Goal: Task Accomplishment & Management: Manage account settings

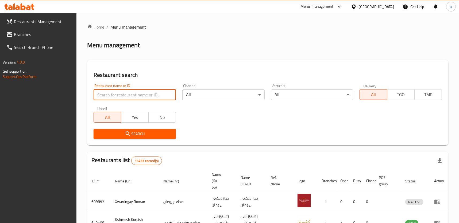
click at [159, 95] on input "search" at bounding box center [135, 95] width 82 height 11
click at [46, 33] on span "Branches" at bounding box center [43, 34] width 59 height 6
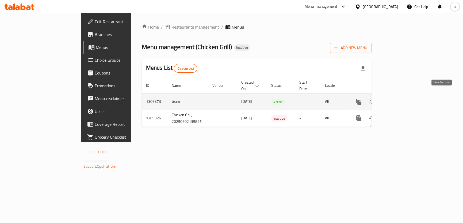
click at [400, 99] on icon "enhanced table" at bounding box center [397, 102] width 6 height 6
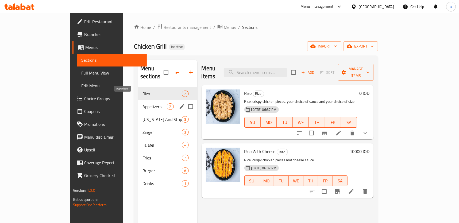
click at [143, 103] on span "Appetizers" at bounding box center [154, 106] width 24 height 6
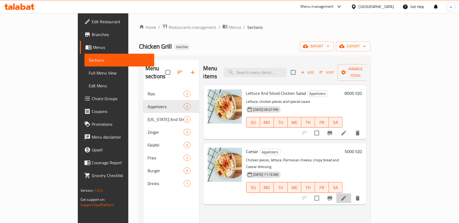
click at [351, 194] on li at bounding box center [343, 199] width 15 height 10
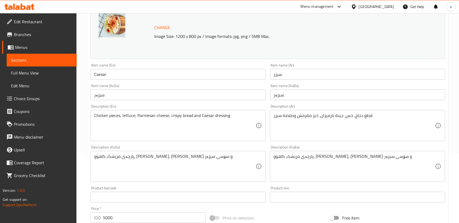
scroll to position [81, 0]
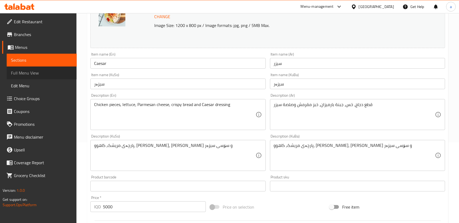
click at [57, 67] on link "Full Menu View" at bounding box center [42, 73] width 70 height 13
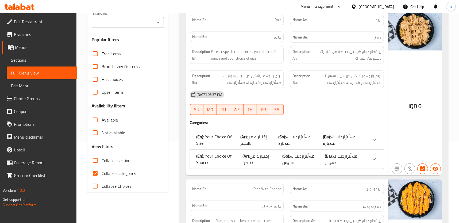
click at [50, 85] on span "Edit Menu" at bounding box center [41, 86] width 61 height 6
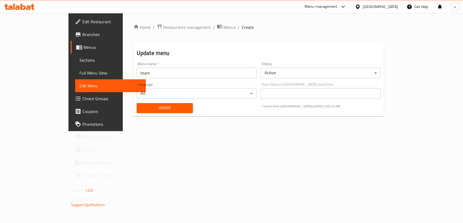
click at [75, 69] on link "Full Menu View" at bounding box center [110, 73] width 71 height 13
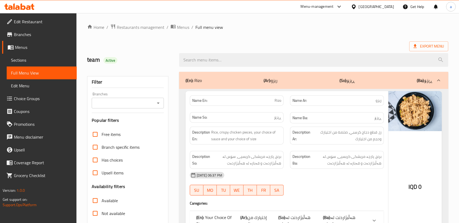
click at [157, 103] on icon "Open" at bounding box center [158, 103] width 6 height 6
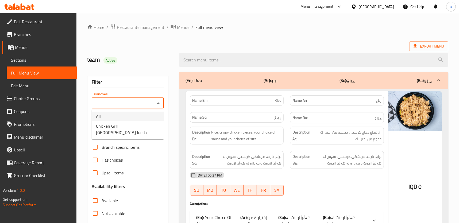
click at [142, 121] on li "Chicken Grill, Baghdad Jdeda" at bounding box center [128, 129] width 72 height 16
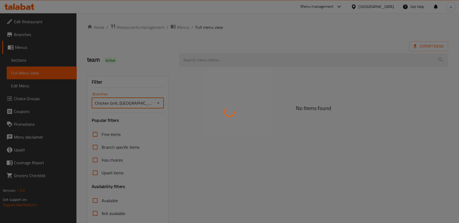
type input "Chicken Grill, Baghdad Jdeda"
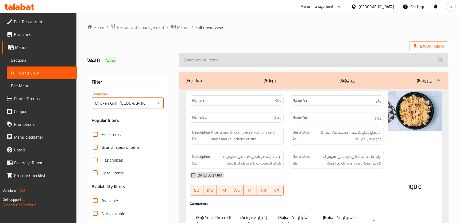
click at [233, 64] on input "search" at bounding box center [313, 60] width 269 height 14
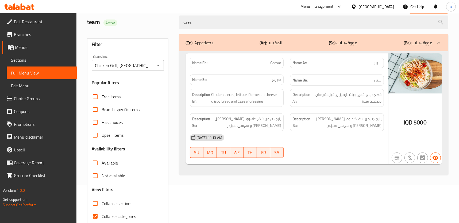
scroll to position [61, 0]
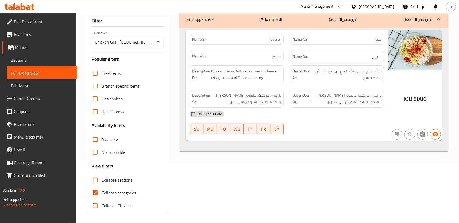
type input "caes"
click at [128, 192] on span "Collapse categories" at bounding box center [119, 193] width 34 height 6
click at [102, 192] on input "Collapse categories" at bounding box center [95, 193] width 13 height 13
checkbox input "false"
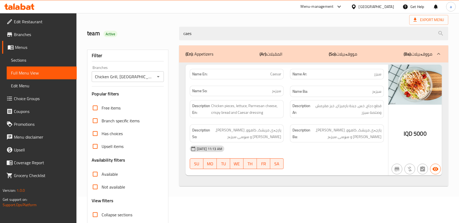
scroll to position [0, 0]
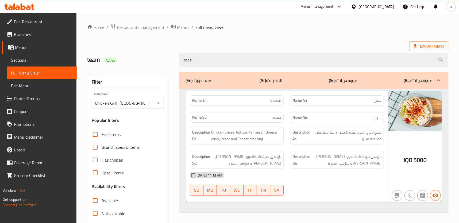
drag, startPoint x: 248, startPoint y: 61, endPoint x: 172, endPoint y: 63, distance: 76.2
click at [172, 63] on div "team Active caes" at bounding box center [268, 60] width 368 height 24
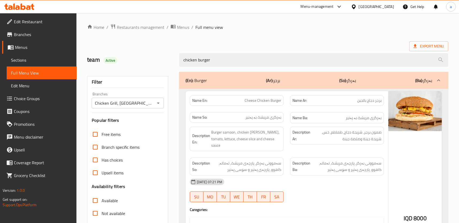
type input "chicken burger"
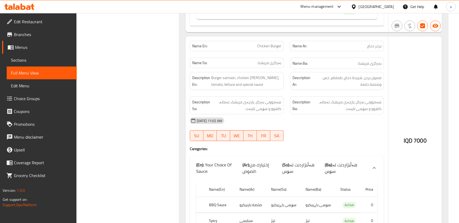
scroll to position [324, 0]
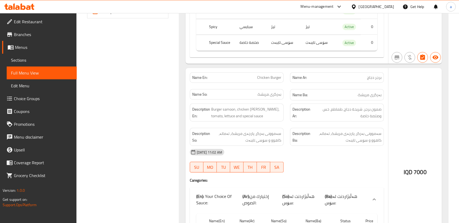
click at [34, 61] on span "Sections" at bounding box center [41, 60] width 61 height 6
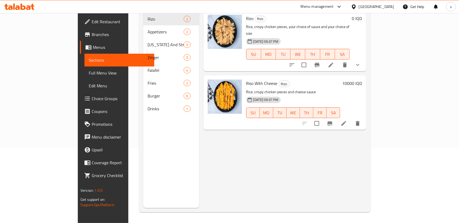
scroll to position [75, 0]
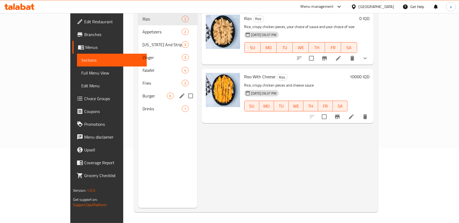
click at [138, 90] on div "Burger 6" at bounding box center [167, 96] width 59 height 13
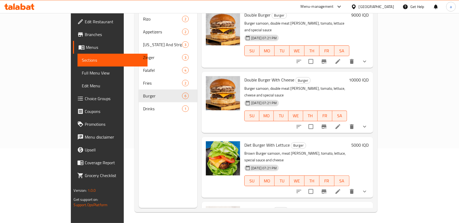
scroll to position [140, 0]
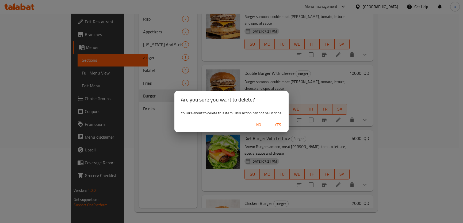
click at [277, 125] on span "Yes" at bounding box center [277, 125] width 13 height 7
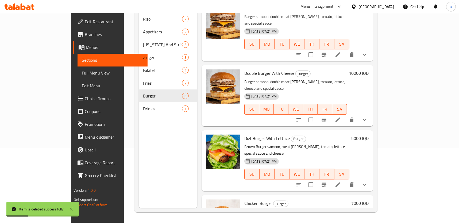
click at [82, 74] on span "Full Menu View" at bounding box center [112, 73] width 61 height 6
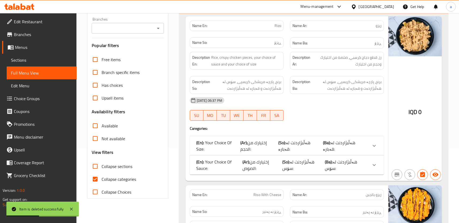
click at [158, 28] on icon "Open" at bounding box center [158, 28] width 3 height 1
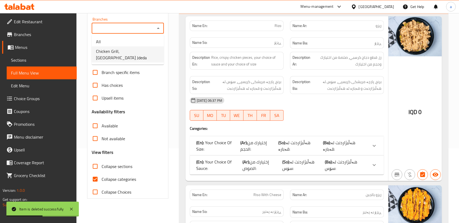
click at [151, 51] on li "Chicken Grill, Baghdad Jdeda" at bounding box center [128, 55] width 72 height 16
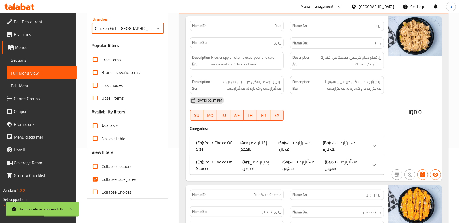
type input "Chicken Grill, Baghdad Jdeda"
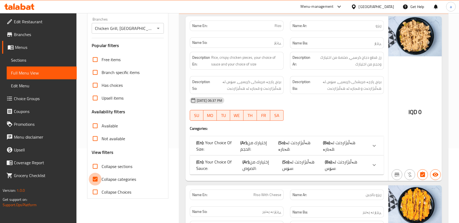
click at [98, 176] on input "Collapse categories" at bounding box center [95, 179] width 13 height 13
checkbox input "false"
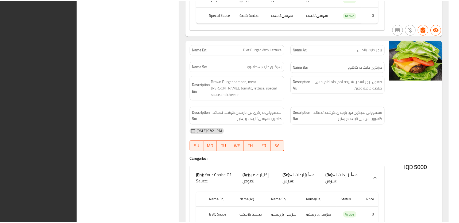
scroll to position [4002, 0]
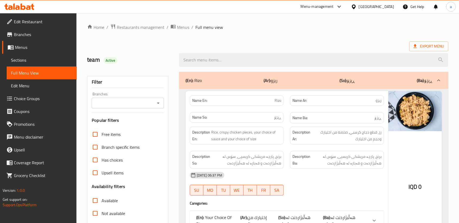
click at [159, 101] on icon "Open" at bounding box center [158, 103] width 6 height 6
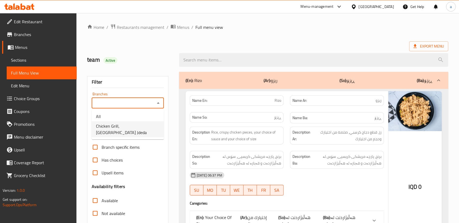
click at [143, 128] on span "Chicken Grill, Baghdad Jdeda" at bounding box center [128, 129] width 64 height 13
type input "Chicken Grill, Baghdad Jdeda"
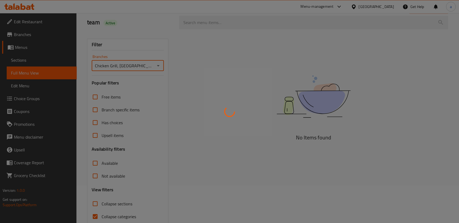
scroll to position [61, 0]
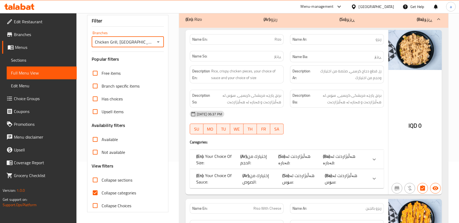
click at [95, 192] on input "Collapse categories" at bounding box center [95, 193] width 13 height 13
checkbox input "false"
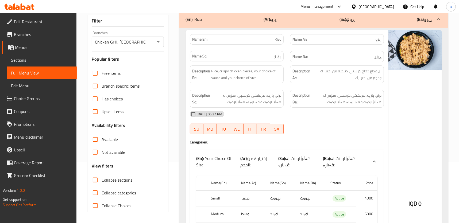
click at [95, 179] on input "Collapse sections" at bounding box center [95, 180] width 13 height 13
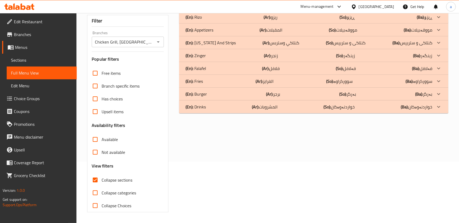
click at [114, 180] on span "Collapse sections" at bounding box center [117, 180] width 31 height 6
click at [102, 180] on input "Collapse sections" at bounding box center [95, 180] width 13 height 13
checkbox input "false"
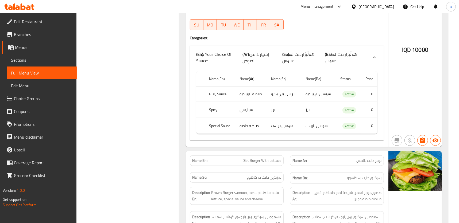
scroll to position [3799, 0]
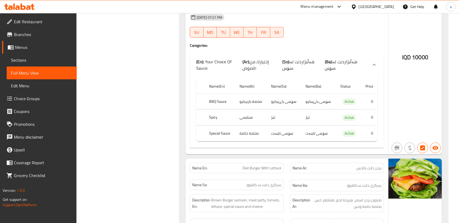
click at [29, 6] on icon at bounding box center [28, 7] width 5 height 5
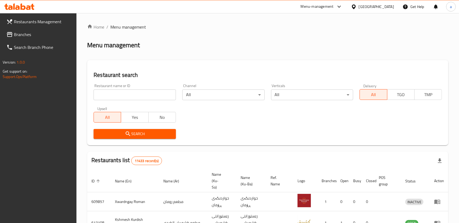
click at [133, 97] on input "search" at bounding box center [135, 95] width 82 height 11
paste input "757446"
type input "757446"
click at [123, 127] on div "Search" at bounding box center [134, 134] width 89 height 16
click at [126, 133] on icon "submit" at bounding box center [128, 134] width 5 height 5
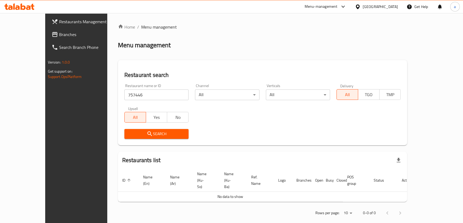
click at [49, 38] on link "Branches" at bounding box center [84, 34] width 75 height 13
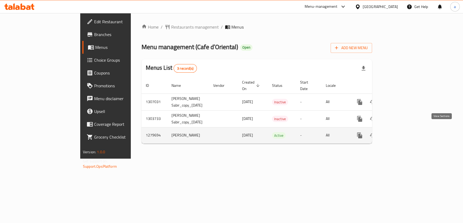
click at [400, 133] on icon "enhanced table" at bounding box center [398, 135] width 5 height 5
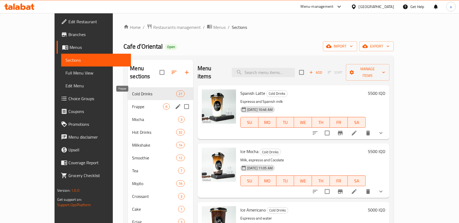
click at [132, 103] on span "Frappe" at bounding box center [147, 106] width 31 height 6
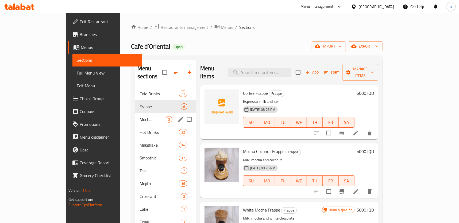
click at [135, 113] on div "Mocha 3" at bounding box center [165, 119] width 61 height 13
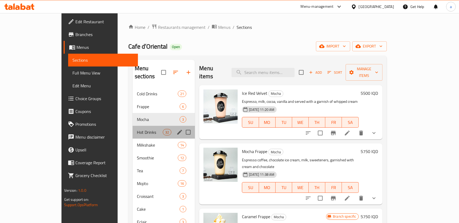
click at [133, 126] on div "Hot Drinks 32" at bounding box center [164, 132] width 63 height 13
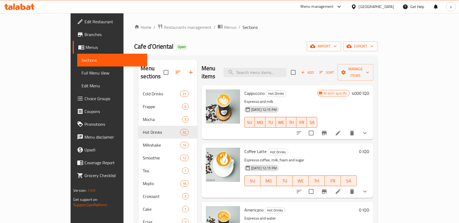
click at [371, 127] on button "show more" at bounding box center [364, 133] width 13 height 13
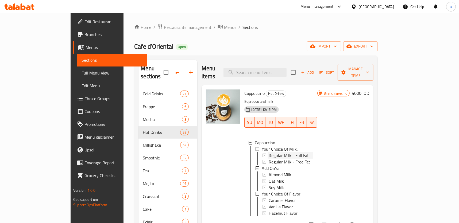
click at [292, 152] on div "Regular Milk - Full Fat" at bounding box center [291, 155] width 44 height 6
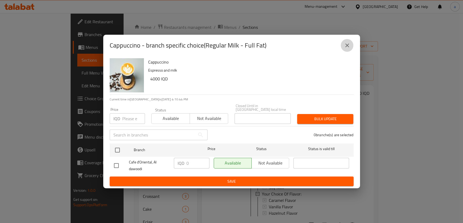
click at [346, 49] on icon "close" at bounding box center [347, 45] width 6 height 6
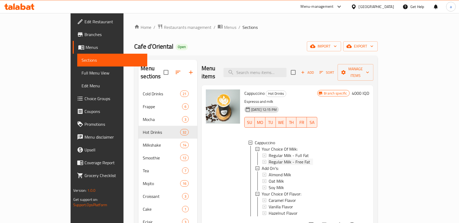
click at [280, 159] on span "Regular Milk - Free Fat" at bounding box center [289, 162] width 41 height 6
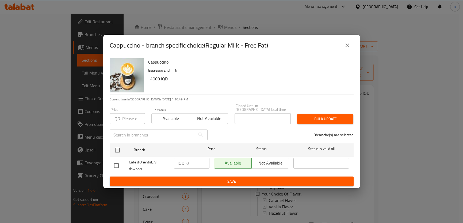
click at [346, 48] on icon "close" at bounding box center [347, 45] width 6 height 6
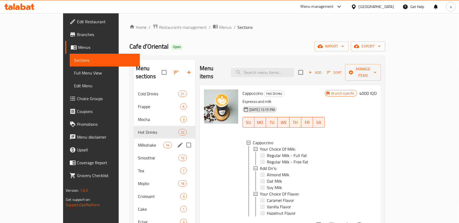
click at [138, 142] on span "Milkshake" at bounding box center [150, 145] width 25 height 6
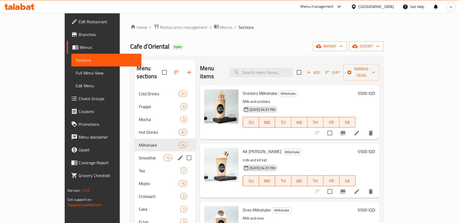
click at [135, 152] on div "Smoothie 12" at bounding box center [165, 158] width 61 height 13
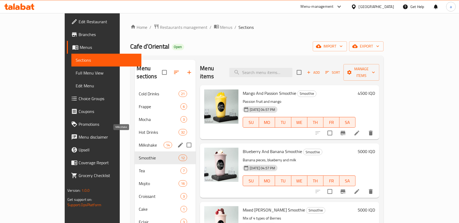
click at [139, 142] on span "Milkshake" at bounding box center [151, 145] width 25 height 6
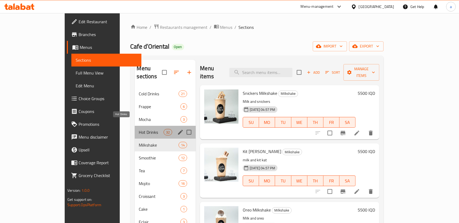
click at [139, 129] on span "Hot Drinks" at bounding box center [151, 132] width 25 height 6
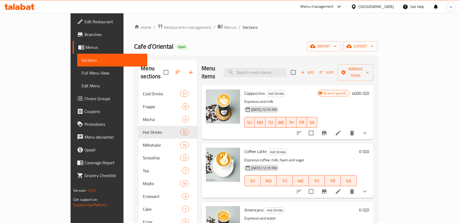
click at [73, 94] on link "Choice Groups" at bounding box center [110, 98] width 75 height 13
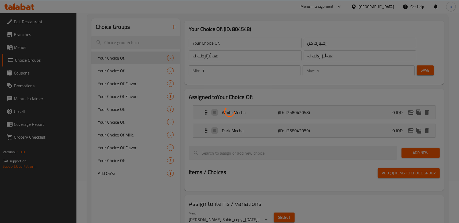
scroll to position [76, 0]
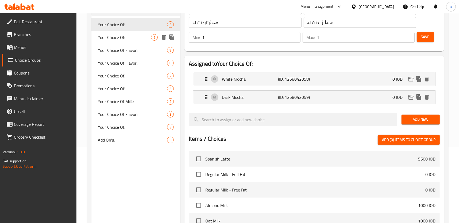
click at [128, 37] on span "Your Choice Of:" at bounding box center [124, 37] width 53 height 6
type input "Your Choice Of:"
type input "0"
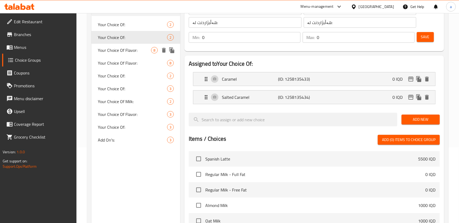
click at [128, 51] on span "Your Choice Of Flavor:" at bounding box center [124, 50] width 53 height 6
type input "Your Choice Of Flavor:"
type input "إختيارك من النكهة:"
type input "هەڵبژاردنت لە تام:"
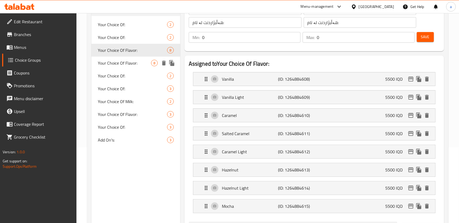
click at [128, 62] on span "Your Choice Of Flavor:" at bounding box center [124, 63] width 53 height 6
type input "Your Choice Of Flavor:"
type input "1"
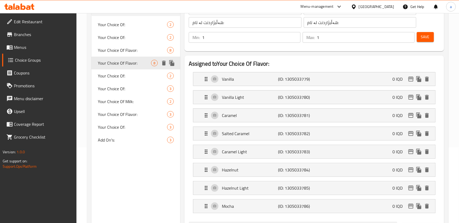
click at [128, 72] on div "Your Choice Of: 2" at bounding box center [135, 76] width 89 height 13
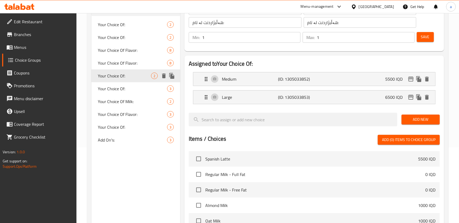
type input "Your Choice Of:"
type input "إختيارك من:"
type input "هەڵبژاردنت لە:"
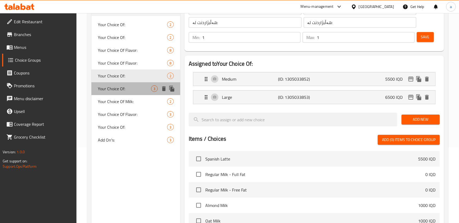
click at [128, 82] on div "Your Choice Of: 3" at bounding box center [135, 88] width 89 height 13
type input "Your Choice Of:"
type input "إختيارك من:"
type input "هەڵبژاردنت لە:"
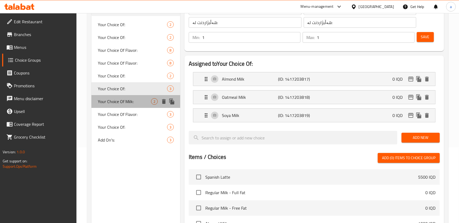
click at [132, 99] on span "Your Choice Of Milk:" at bounding box center [124, 101] width 53 height 6
type input "Your Choice Of Milk:"
type input "إختيارك من الحليب:"
type input "هەڵبژاردنت لە شیر:"
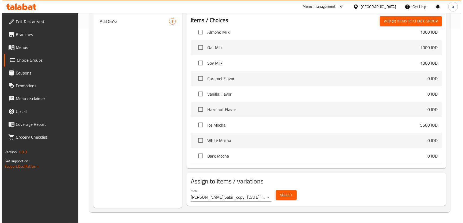
scroll to position [81, 0]
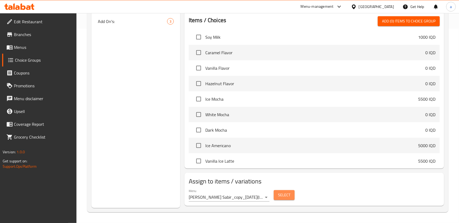
click at [276, 196] on button "Select" at bounding box center [284, 195] width 21 height 10
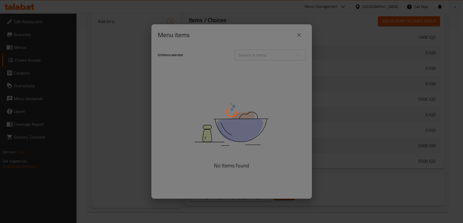
click at [299, 35] on div at bounding box center [231, 111] width 463 height 223
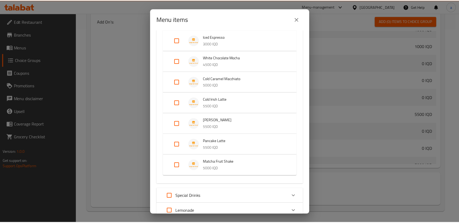
scroll to position [364, 0]
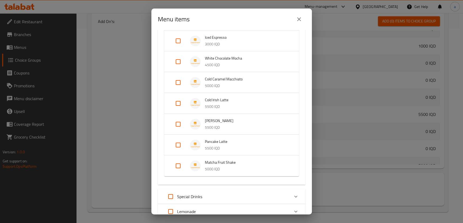
click at [300, 18] on icon "close" at bounding box center [299, 19] width 4 height 4
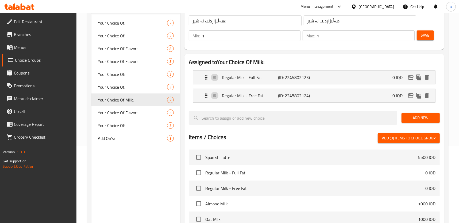
scroll to position [32, 0]
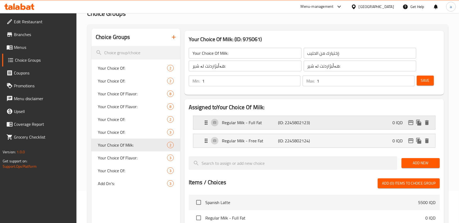
click at [280, 122] on p "(ID: 2245802123)" at bounding box center [296, 122] width 37 height 6
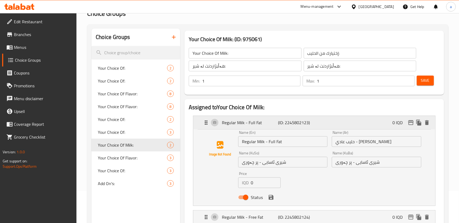
click at [280, 123] on p "(ID: 2245802123)" at bounding box center [296, 122] width 37 height 6
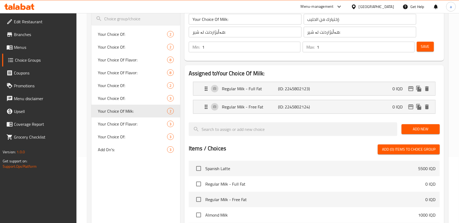
scroll to position [73, 0]
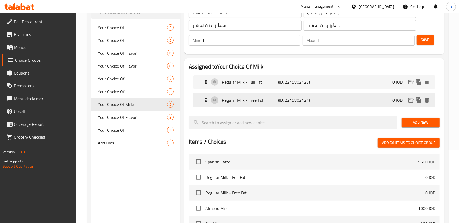
click at [276, 102] on p "Regular Milk - Free Fat" at bounding box center [250, 100] width 56 height 6
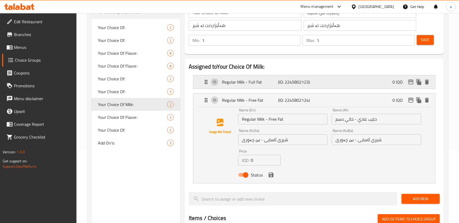
click at [284, 80] on p "(ID: 2245802123)" at bounding box center [296, 82] width 37 height 6
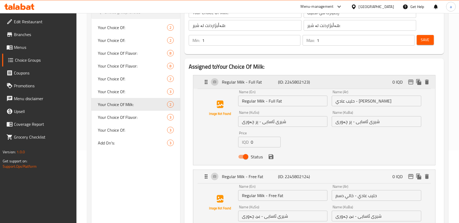
click at [287, 82] on p "(ID: 2245802123)" at bounding box center [296, 82] width 37 height 6
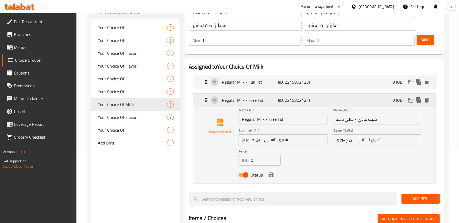
click at [286, 104] on div "Regular Milk - Free Fat (ID: 2245802124) 0 IQD" at bounding box center [316, 100] width 226 height 13
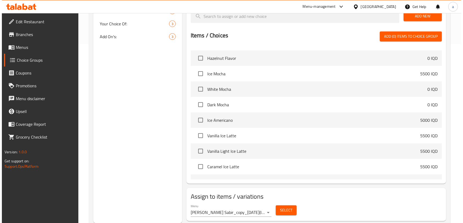
scroll to position [194, 0]
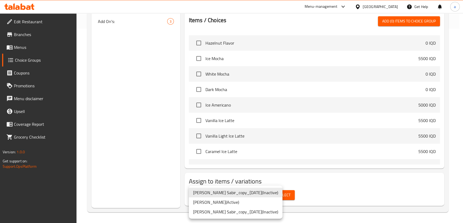
click at [312, 187] on div at bounding box center [231, 111] width 463 height 223
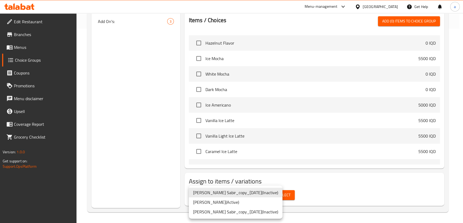
click at [234, 204] on li "Mohammed Sabir ( Active )" at bounding box center [236, 203] width 94 height 10
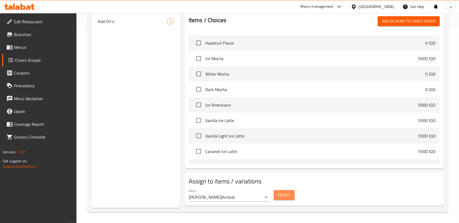
click at [286, 192] on span "Select" at bounding box center [284, 195] width 12 height 7
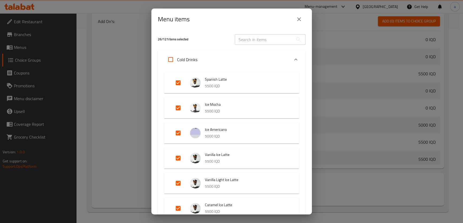
click at [176, 81] on input "Expand" at bounding box center [178, 82] width 13 height 13
checkbox input "false"
click at [181, 106] on input "Expand" at bounding box center [178, 108] width 13 height 13
checkbox input "false"
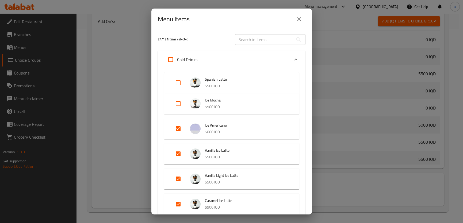
click at [178, 128] on input "Expand" at bounding box center [178, 128] width 13 height 13
checkbox input "false"
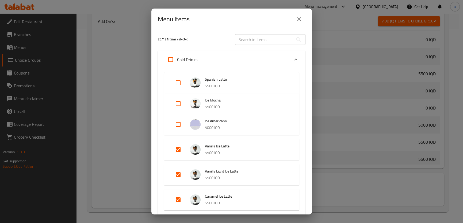
click at [177, 147] on input "Expand" at bounding box center [178, 149] width 13 height 13
checkbox input "false"
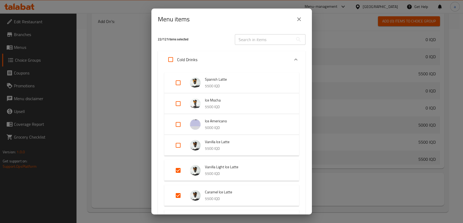
click at [180, 170] on input "Expand" at bounding box center [178, 170] width 13 height 13
checkbox input "false"
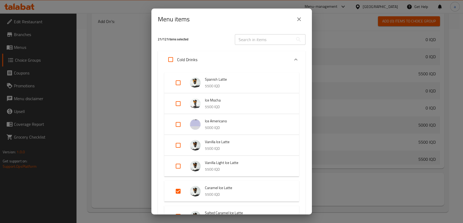
click at [178, 187] on input "Expand" at bounding box center [178, 191] width 13 height 13
checkbox input "false"
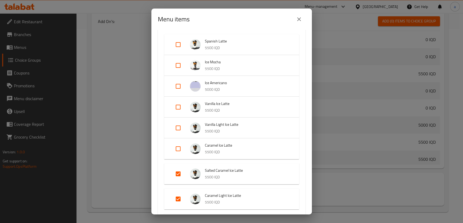
scroll to position [81, 0]
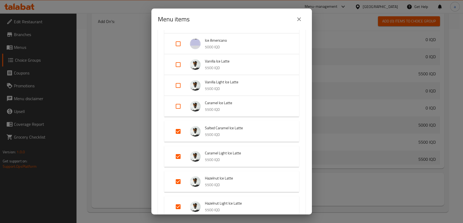
click at [177, 131] on input "Expand" at bounding box center [178, 131] width 13 height 13
checkbox input "false"
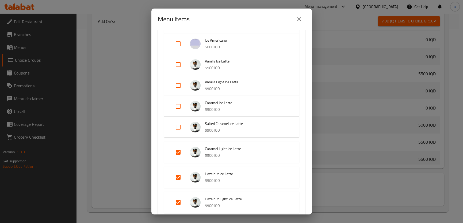
click at [176, 149] on input "Expand" at bounding box center [178, 152] width 13 height 13
checkbox input "false"
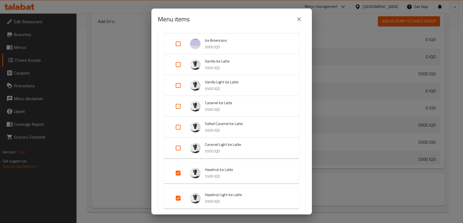
click at [178, 173] on input "Expand" at bounding box center [178, 173] width 13 height 13
checkbox input "false"
click at [179, 191] on input "Expand" at bounding box center [178, 194] width 13 height 13
checkbox input "false"
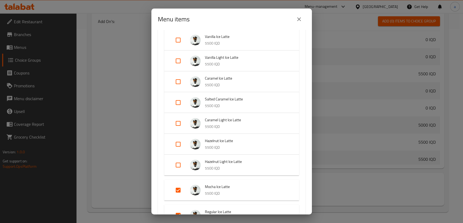
scroll to position [162, 0]
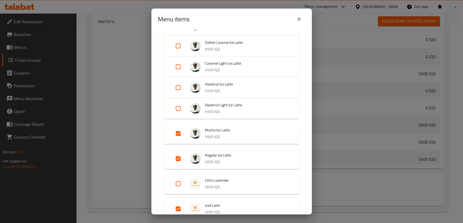
click at [179, 130] on input "Expand" at bounding box center [178, 133] width 13 height 13
checkbox input "false"
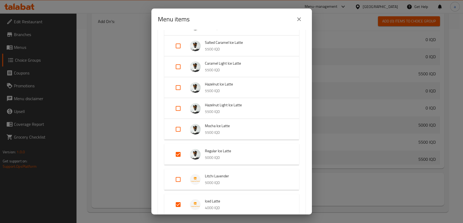
click at [176, 151] on input "Expand" at bounding box center [178, 154] width 13 height 13
checkbox input "false"
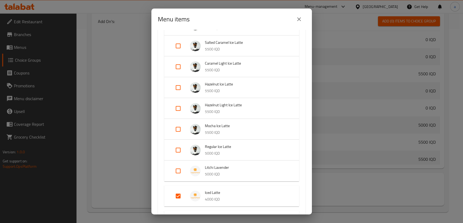
scroll to position [243, 0]
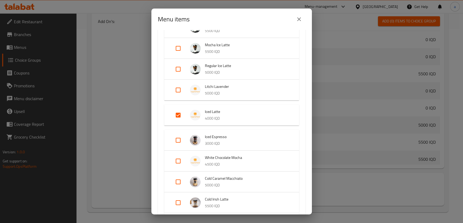
click at [179, 118] on input "Expand" at bounding box center [178, 115] width 13 height 13
checkbox input "false"
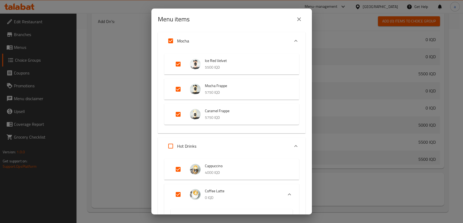
scroll to position [567, 0]
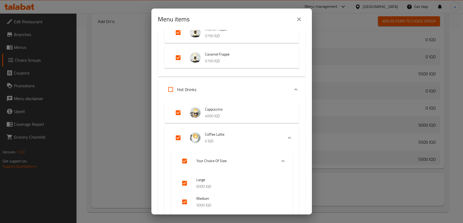
click at [176, 110] on input "Expand" at bounding box center [178, 112] width 13 height 13
checkbox input "false"
click at [178, 137] on input "Expand" at bounding box center [178, 138] width 13 height 13
checkbox input "false"
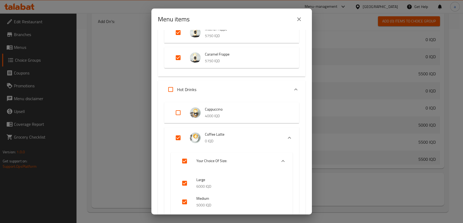
checkbox input "false"
click at [179, 158] on input "Expand" at bounding box center [178, 158] width 13 height 13
checkbox input "false"
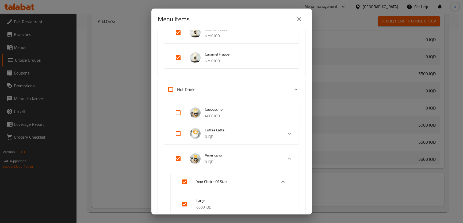
checkbox input "false"
click at [178, 176] on input "Expand" at bounding box center [178, 179] width 13 height 13
checkbox input "false"
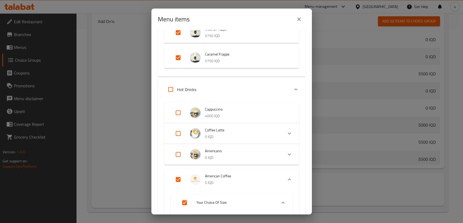
checkbox input "false"
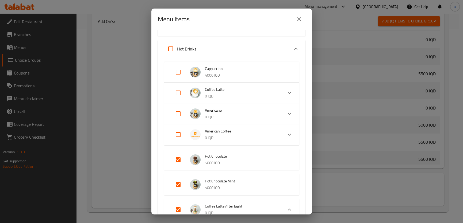
click at [179, 157] on input "Expand" at bounding box center [178, 159] width 13 height 13
checkbox input "false"
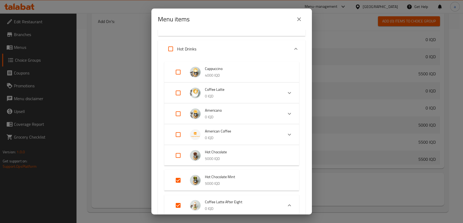
click at [177, 177] on input "Expand" at bounding box center [178, 180] width 13 height 13
checkbox input "false"
click at [180, 198] on input "Expand" at bounding box center [178, 201] width 13 height 13
checkbox input "false"
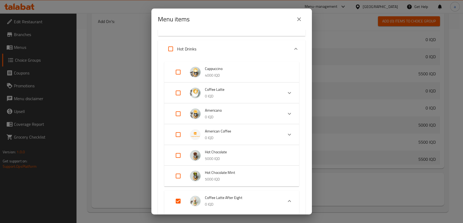
checkbox input "false"
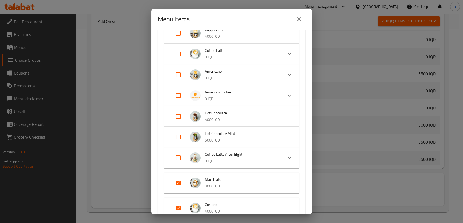
scroll to position [688, 0]
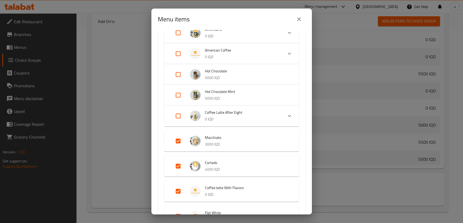
click at [176, 141] on input "Expand" at bounding box center [178, 141] width 13 height 13
checkbox input "false"
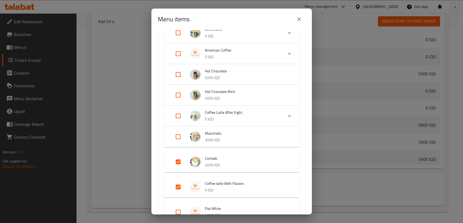
click at [177, 160] on input "Expand" at bounding box center [178, 162] width 13 height 13
checkbox input "false"
click at [179, 176] on li "Coffee latte With Flavors 0 IQD" at bounding box center [232, 183] width 122 height 19
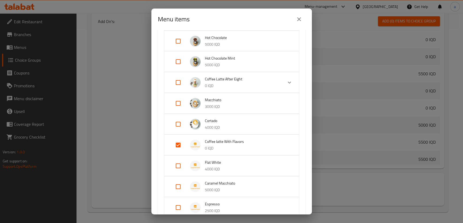
scroll to position [770, 0]
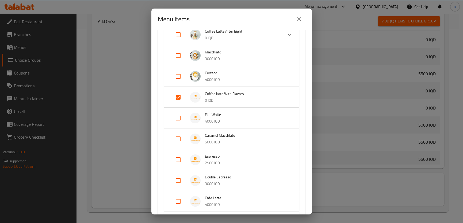
click at [179, 99] on input "Expand" at bounding box center [178, 97] width 13 height 13
checkbox input "false"
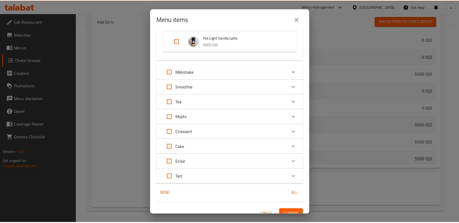
scroll to position [1299, 0]
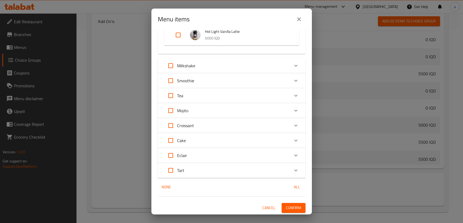
click at [294, 205] on span "Confirm" at bounding box center [293, 208] width 15 height 7
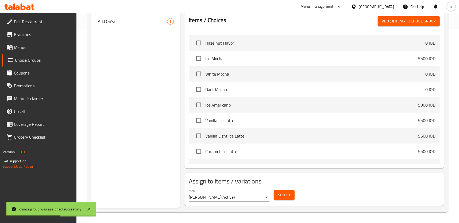
scroll to position [112, 0]
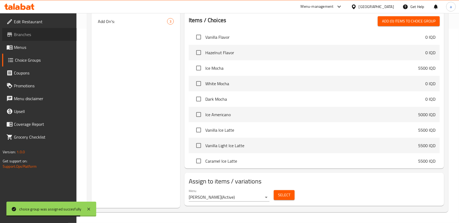
click at [58, 36] on span "Branches" at bounding box center [43, 34] width 59 height 6
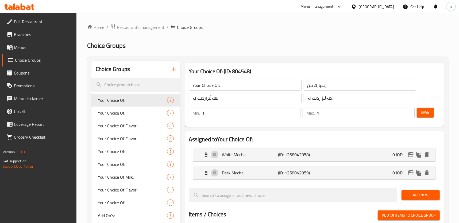
click at [42, 51] on link "Menus" at bounding box center [39, 47] width 75 height 13
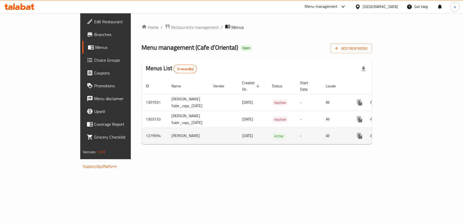
click at [401, 133] on icon "enhanced table" at bounding box center [398, 136] width 6 height 6
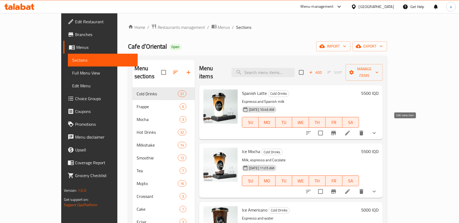
click at [350, 131] on icon at bounding box center [347, 133] width 5 height 5
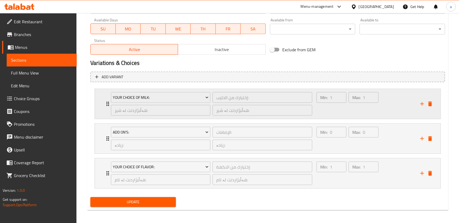
scroll to position [315, 0]
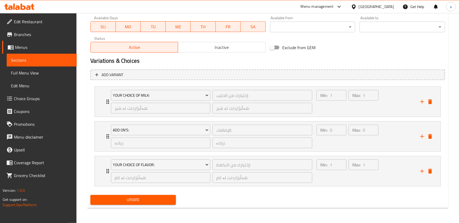
click at [213, 156] on div "Your Choice Of Flavor: إختيارك من النكهة: ​ هەڵبژاردنت لە تام: ​ هەڵبژاردنت لە …" at bounding box center [268, 171] width 346 height 30
click at [213, 159] on div "إختيارك من النكهة: ​" at bounding box center [262, 165] width 102 height 13
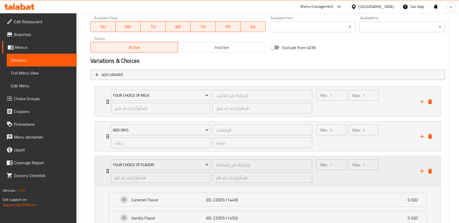
click at [213, 157] on div "Your Choice Of Flavor: إختيارك من النكهة: ​ هەڵبژاردنت لە تام: ​ هەڵبژاردنت لە …" at bounding box center [212, 171] width 208 height 30
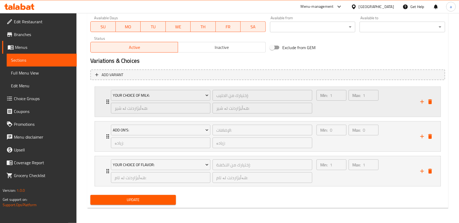
click at [325, 107] on div "Min: 1 ​" at bounding box center [331, 102] width 32 height 26
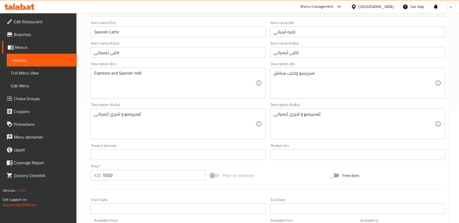
scroll to position [0, 0]
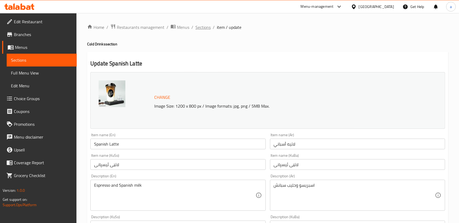
click at [208, 27] on span "Sections" at bounding box center [202, 27] width 15 height 6
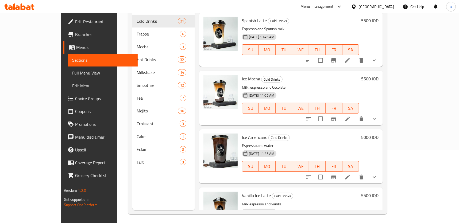
scroll to position [75, 0]
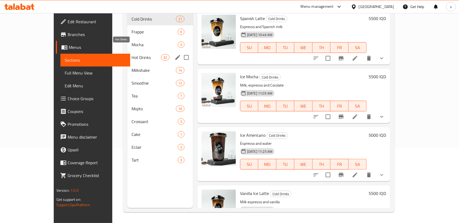
click at [132, 54] on span "Hot Drinks" at bounding box center [146, 57] width 29 height 6
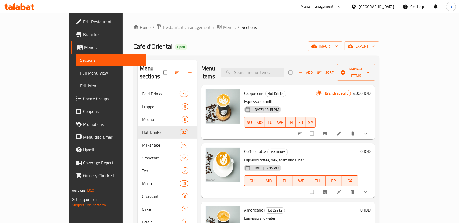
click at [368, 131] on icon "show more" at bounding box center [365, 133] width 5 height 5
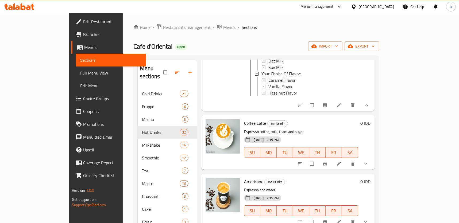
scroll to position [121, 0]
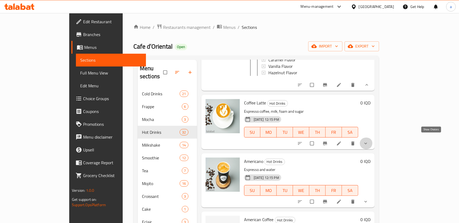
click at [368, 141] on icon "show more" at bounding box center [365, 143] width 5 height 5
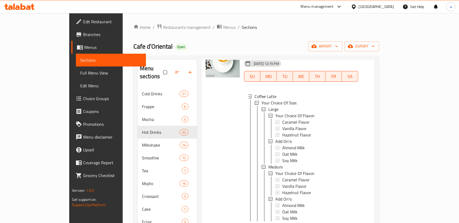
scroll to position [202, 0]
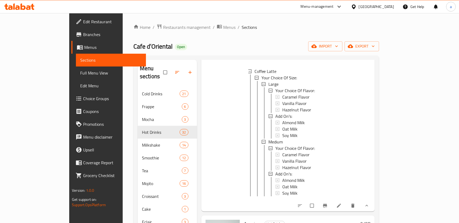
click at [80, 74] on span "Full Menu View" at bounding box center [110, 73] width 61 height 6
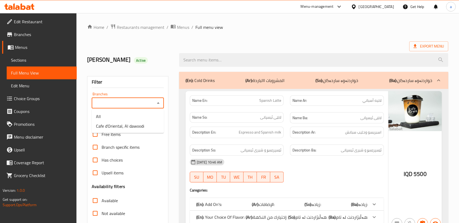
click at [138, 103] on input "Branches" at bounding box center [123, 102] width 60 height 7
click at [122, 129] on span "Cafe d’Oriental, Al dawoodi" at bounding box center [120, 126] width 48 height 6
type input "Cafe d’Oriental, Al dawoodi"
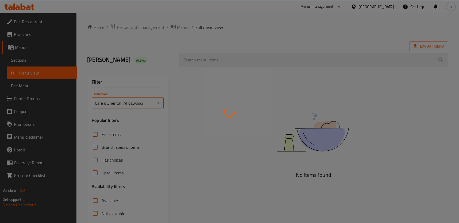
scroll to position [61, 0]
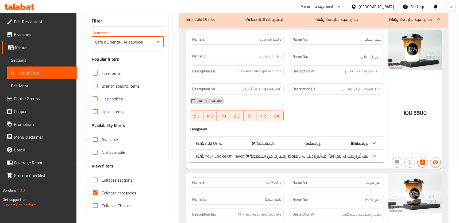
drag, startPoint x: 117, startPoint y: 193, endPoint x: 120, endPoint y: 182, distance: 11.8
click at [117, 193] on span "Collapse categories" at bounding box center [119, 193] width 34 height 6
click at [102, 193] on input "Collapse categories" at bounding box center [95, 193] width 13 height 13
checkbox input "false"
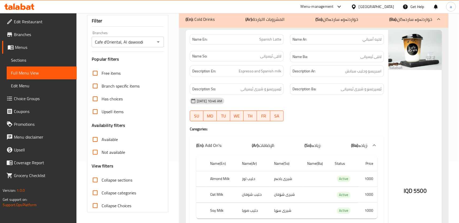
click at [122, 179] on span "Collapse sections" at bounding box center [117, 180] width 31 height 6
click at [102, 179] on input "Collapse sections" at bounding box center [95, 180] width 13 height 13
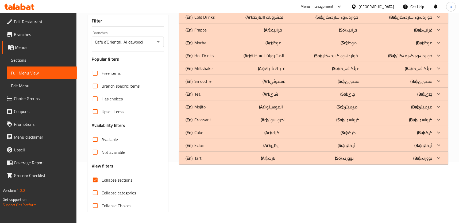
click at [268, 24] on div "(En): Hot Drinks (Ar): المشروبات الساخنة (So): خواردنەوە گەرمەکان (Ba): خواردنە…" at bounding box center [313, 17] width 269 height 13
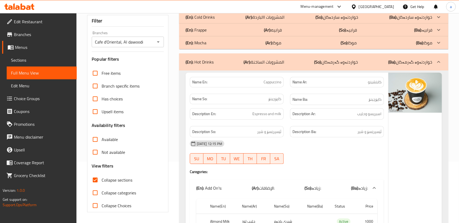
click at [275, 20] on p "(Ar): المشروبات االباردة" at bounding box center [265, 17] width 39 height 6
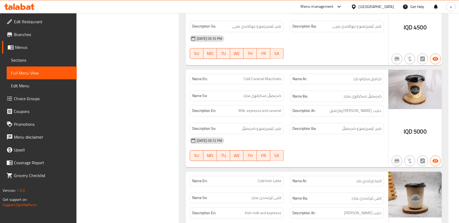
scroll to position [4314, 0]
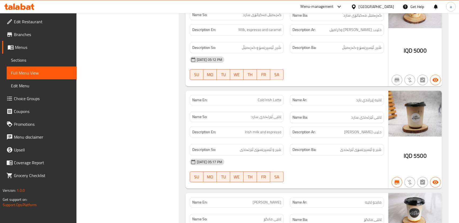
click at [264, 97] on div "Name En: Cold Irish Latte" at bounding box center [237, 100] width 100 height 17
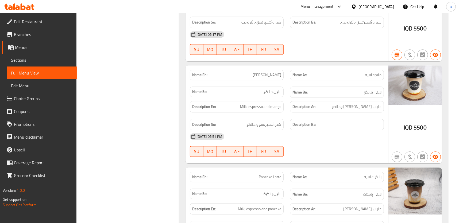
scroll to position [4436, 0]
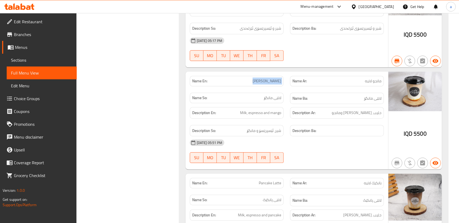
drag, startPoint x: 283, startPoint y: 70, endPoint x: 287, endPoint y: 71, distance: 4.6
click at [287, 73] on div "Name En: Mango Latte Name Ar: مانجو لاتيه Name So: لاتێی مانگۆ Name Ba: لاتێی م…" at bounding box center [287, 90] width 201 height 35
click at [278, 136] on div "04-08-2025 05:51 PM" at bounding box center [287, 142] width 201 height 13
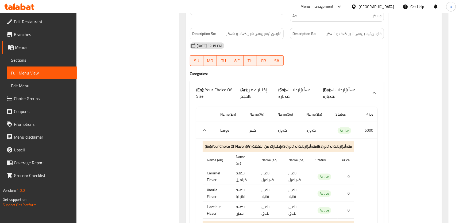
scroll to position [5205, 0]
click at [207, 127] on icon "expand row" at bounding box center [204, 130] width 6 height 6
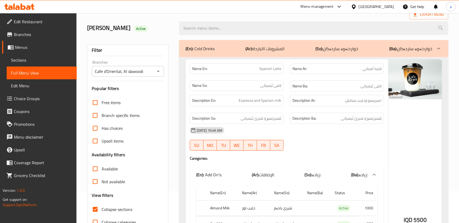
scroll to position [81, 0]
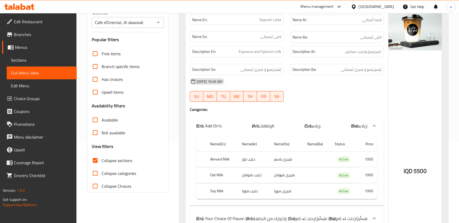
click at [124, 158] on span "Collapse sections" at bounding box center [117, 160] width 31 height 6
click at [102, 158] on input "Collapse sections" at bounding box center [95, 160] width 13 height 13
click at [123, 161] on span "Collapse sections" at bounding box center [117, 160] width 31 height 6
click at [102, 161] on input "Collapse sections" at bounding box center [95, 160] width 13 height 13
checkbox input "true"
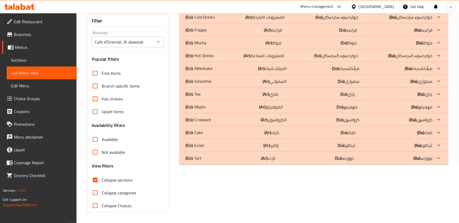
scroll to position [61, 0]
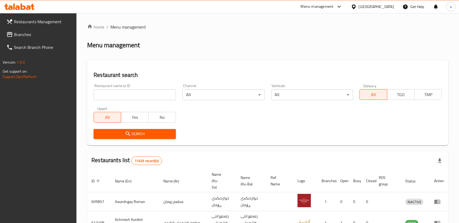
click at [44, 38] on link "Branches" at bounding box center [39, 34] width 75 height 13
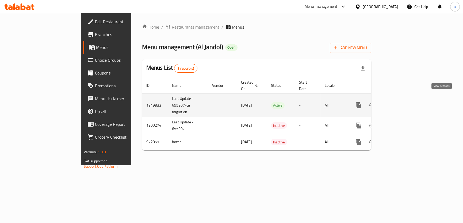
click at [403, 103] on link "enhanced table" at bounding box center [397, 105] width 13 height 13
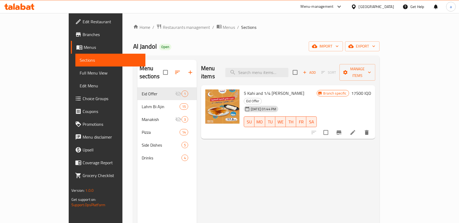
click at [80, 58] on span "Sections" at bounding box center [110, 60] width 61 height 6
click at [80, 70] on span "Full Menu View" at bounding box center [110, 73] width 61 height 6
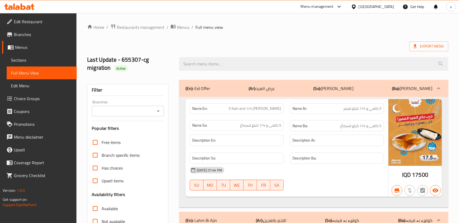
click at [50, 53] on link "Menus" at bounding box center [39, 47] width 75 height 13
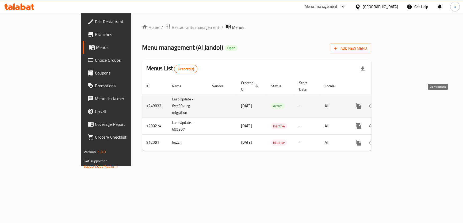
click at [399, 103] on icon "enhanced table" at bounding box center [397, 105] width 5 height 5
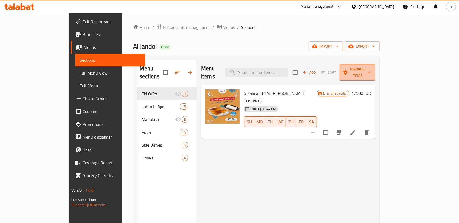
click at [371, 72] on span "Manage items" at bounding box center [357, 72] width 27 height 13
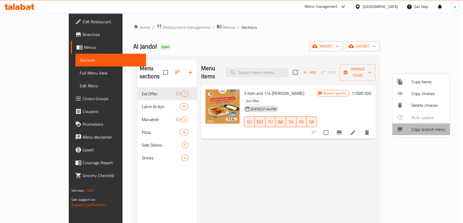
click at [430, 129] on span "Copy branch menu" at bounding box center [428, 129] width 34 height 6
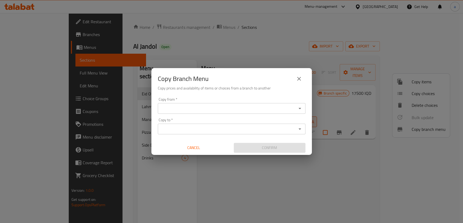
click at [299, 108] on icon "Open" at bounding box center [299, 108] width 6 height 6
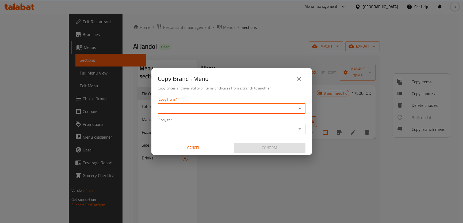
click at [296, 112] on div at bounding box center [299, 108] width 7 height 7
click at [301, 126] on icon "Open" at bounding box center [299, 129] width 6 height 6
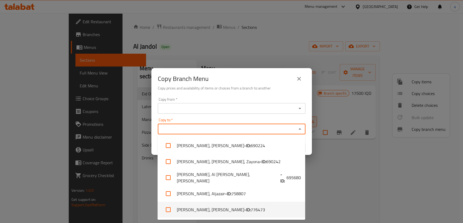
click at [166, 209] on input "checkbox" at bounding box center [168, 209] width 13 height 13
checkbox input "true"
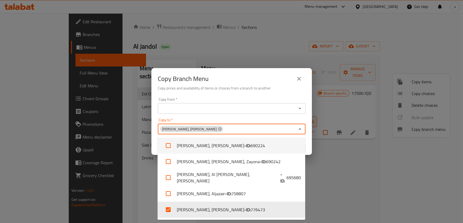
click at [300, 105] on button "Open" at bounding box center [299, 108] width 7 height 7
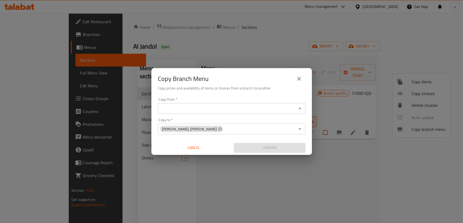
click at [231, 97] on div "Copy from   * Copy from * Copy to   * Al Jandol, Al Harthiya Copy to * Cancel C…" at bounding box center [231, 125] width 160 height 60
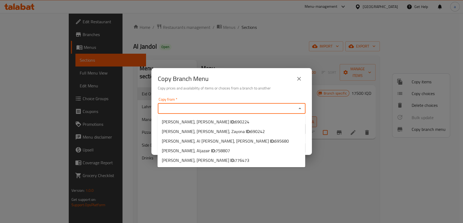
click at [230, 106] on input "Copy from   *" at bounding box center [227, 108] width 136 height 7
click at [235, 119] on span "690224" at bounding box center [242, 122] width 14 height 8
type input "Al Jandol, Al aathameya"
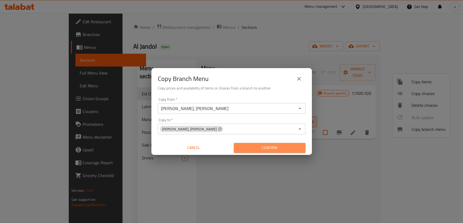
click at [263, 147] on span "Confirm" at bounding box center [269, 148] width 63 height 7
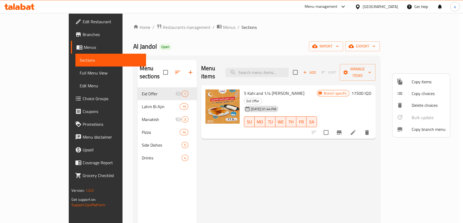
click at [33, 36] on div at bounding box center [231, 111] width 463 height 223
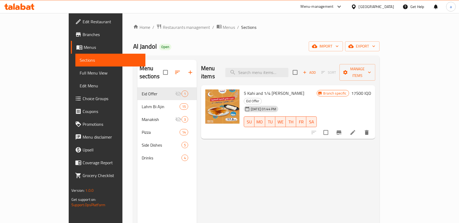
click at [83, 36] on span "Branches" at bounding box center [112, 34] width 59 height 6
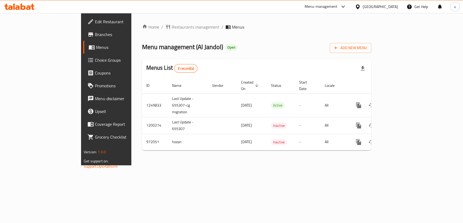
click at [83, 38] on link "Branches" at bounding box center [120, 34] width 75 height 13
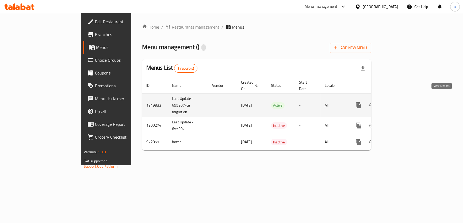
click at [400, 102] on icon "enhanced table" at bounding box center [397, 105] width 6 height 6
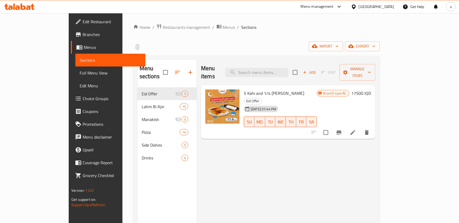
click at [80, 70] on span "Full Menu View" at bounding box center [110, 73] width 61 height 6
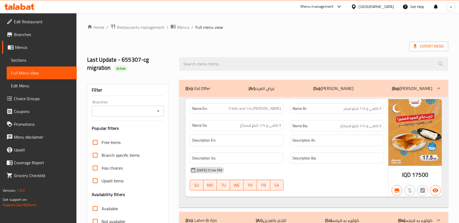
click at [156, 113] on icon "Open" at bounding box center [158, 111] width 6 height 6
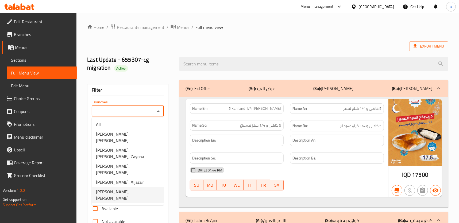
click at [139, 187] on li "[PERSON_NAME], [PERSON_NAME]" at bounding box center [128, 195] width 72 height 16
type input "[PERSON_NAME], [PERSON_NAME]"
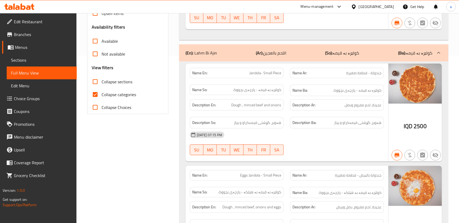
scroll to position [191, 0]
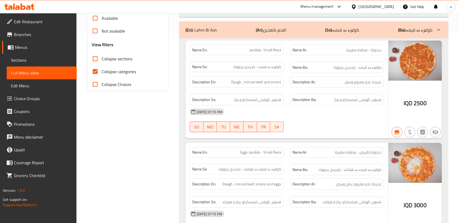
click at [126, 69] on span "Collapse categories" at bounding box center [119, 71] width 34 height 6
click at [102, 69] on input "Collapse categories" at bounding box center [95, 71] width 13 height 13
checkbox input "false"
click at [122, 60] on span "Collapse sections" at bounding box center [117, 59] width 31 height 6
click at [102, 60] on input "Collapse sections" at bounding box center [95, 58] width 13 height 13
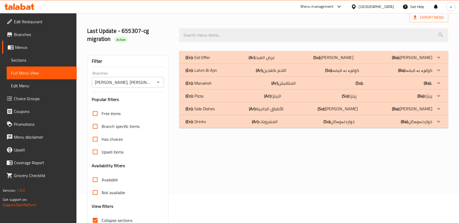
scroll to position [40, 0]
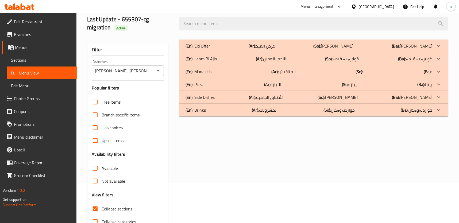
click at [109, 209] on span "Collapse sections" at bounding box center [117, 209] width 31 height 6
click at [102, 209] on input "Collapse sections" at bounding box center [95, 209] width 13 height 13
checkbox input "false"
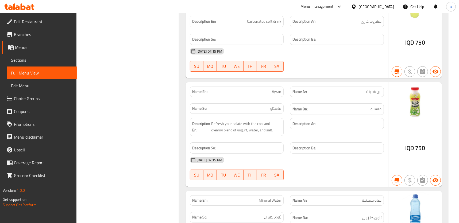
scroll to position [4921, 0]
